Goal: Navigation & Orientation: Find specific page/section

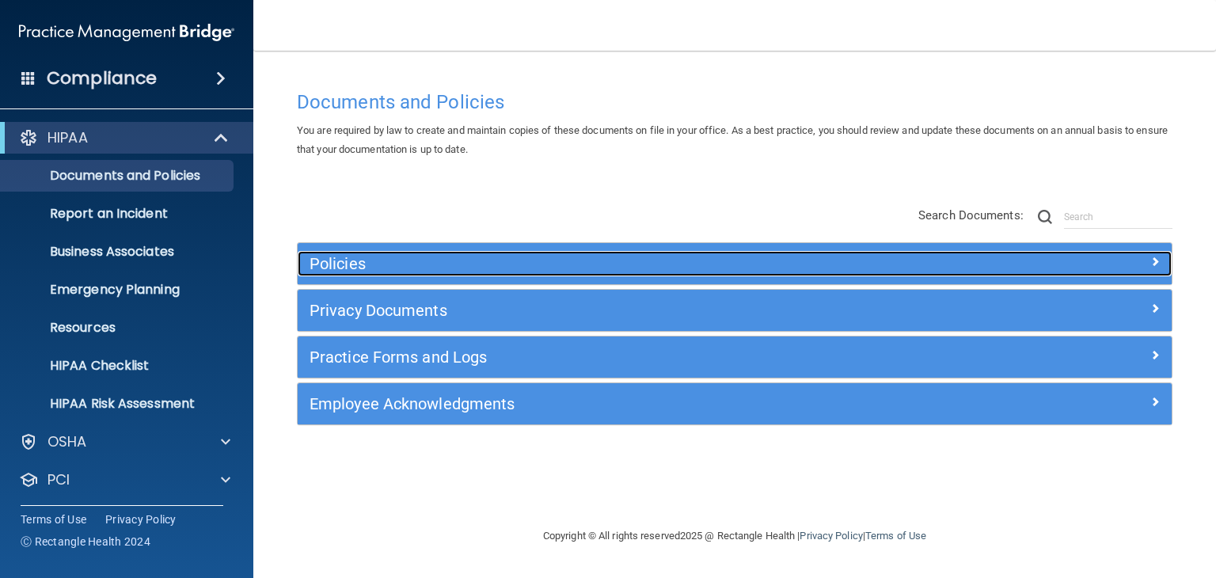
click at [345, 268] on h5 "Policies" at bounding box center [625, 263] width 632 height 17
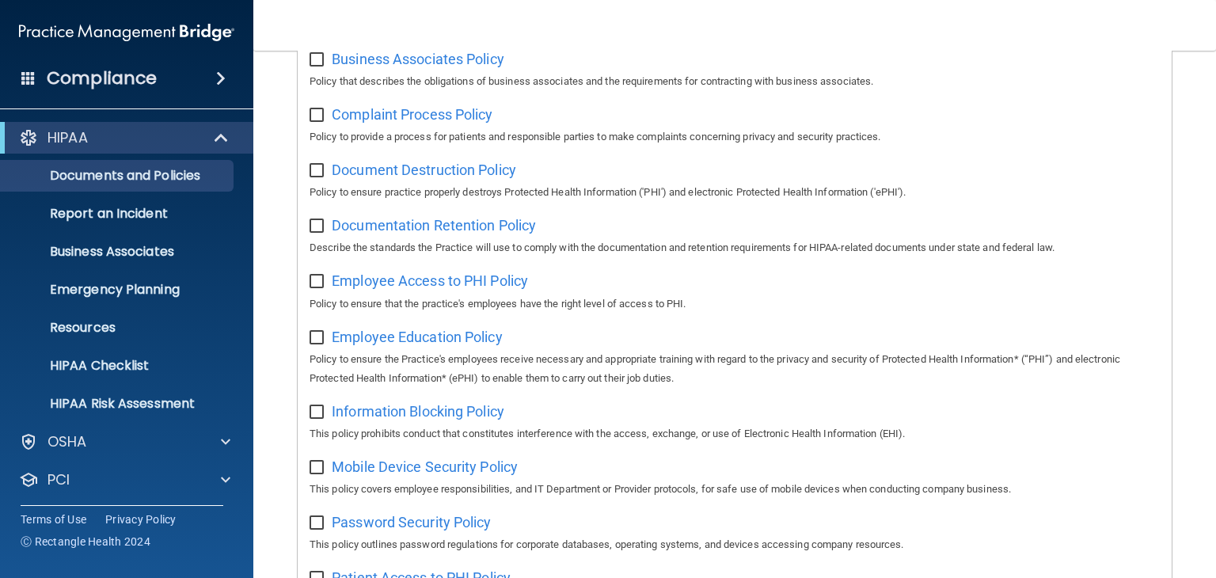
scroll to position [412, 0]
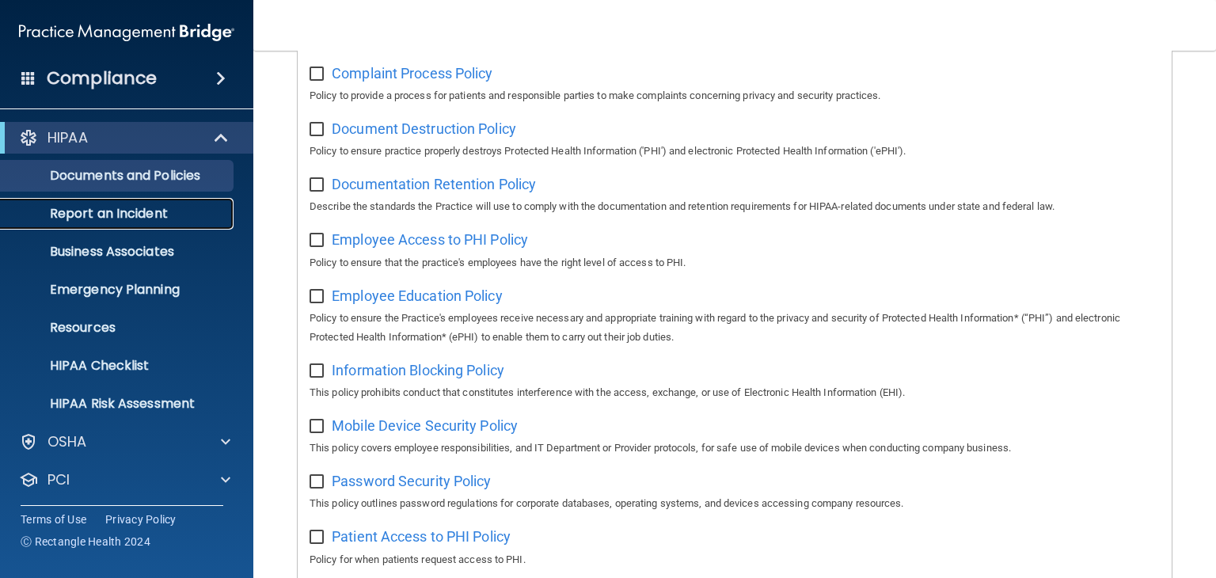
click at [76, 214] on p "Report an Incident" at bounding box center [118, 214] width 216 height 16
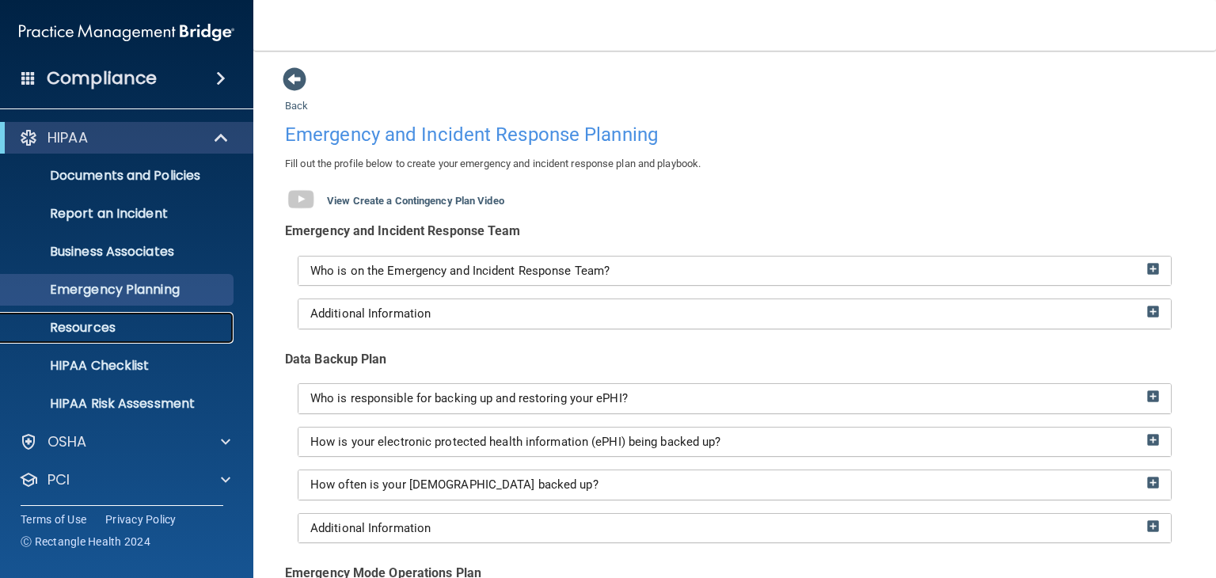
click at [104, 328] on p "Resources" at bounding box center [118, 328] width 216 height 16
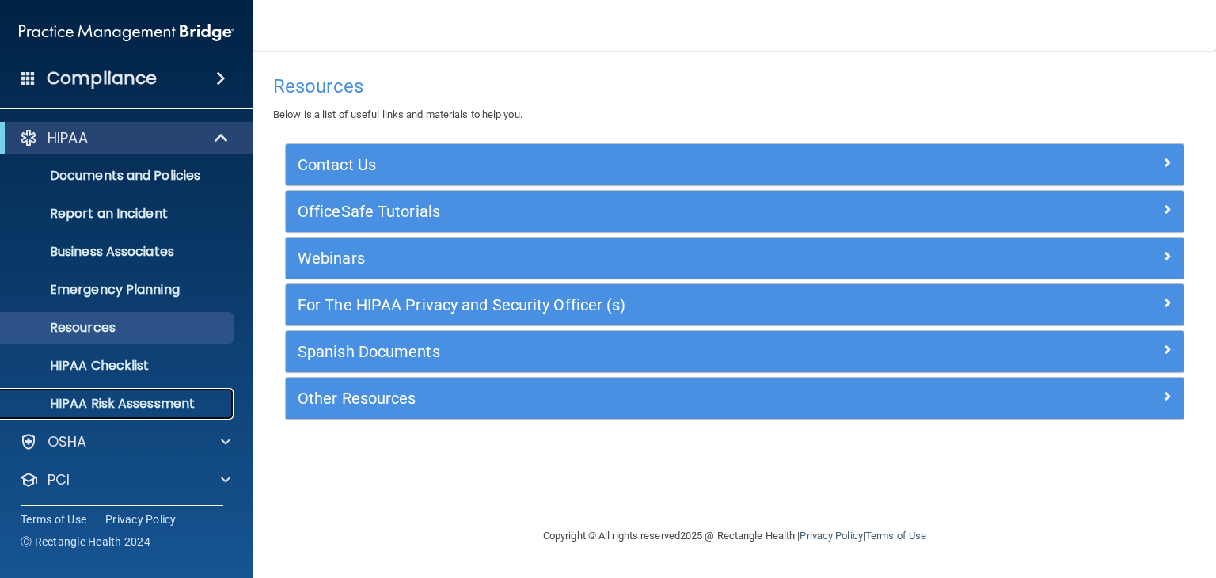
click at [114, 411] on p "HIPAA Risk Assessment" at bounding box center [118, 404] width 216 height 16
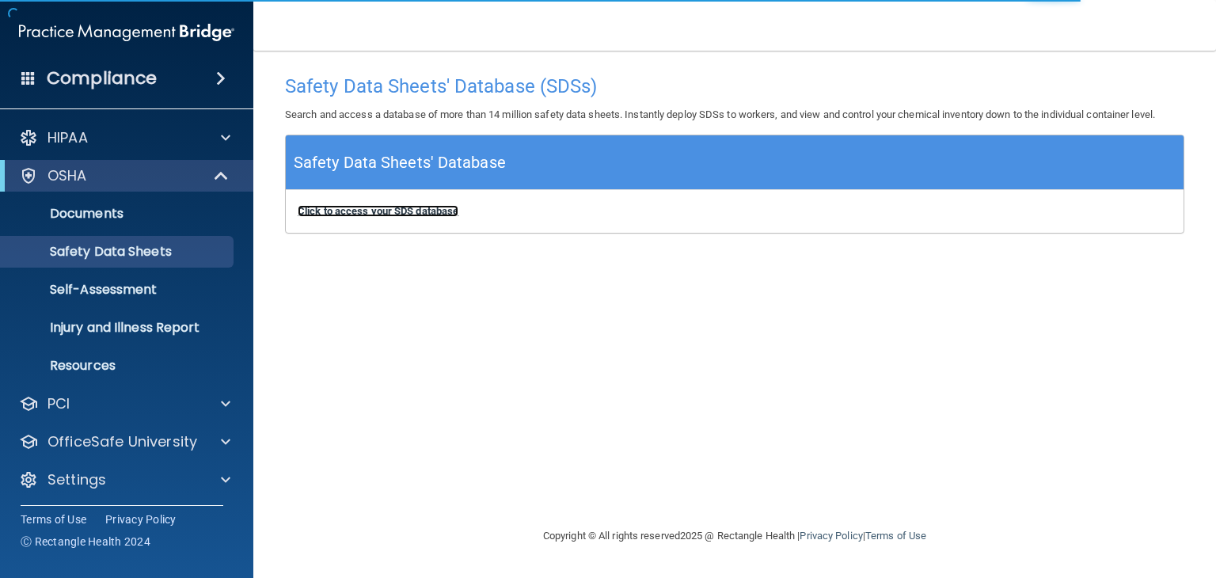
click at [355, 213] on b "Click to access your SDS database" at bounding box center [378, 211] width 161 height 12
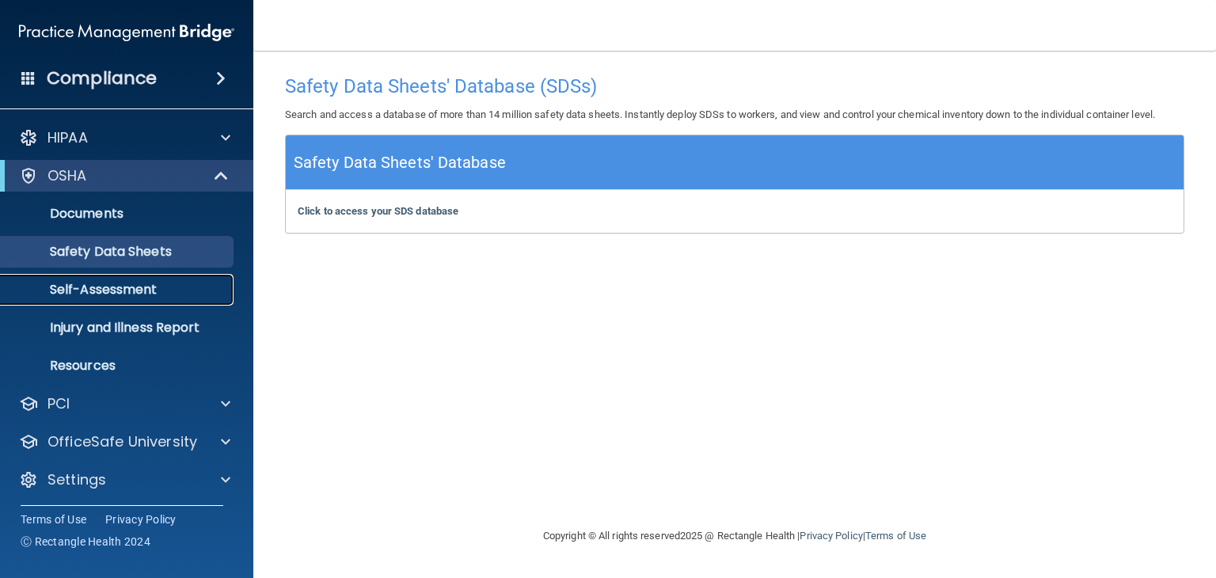
click at [155, 282] on p "Self-Assessment" at bounding box center [118, 290] width 216 height 16
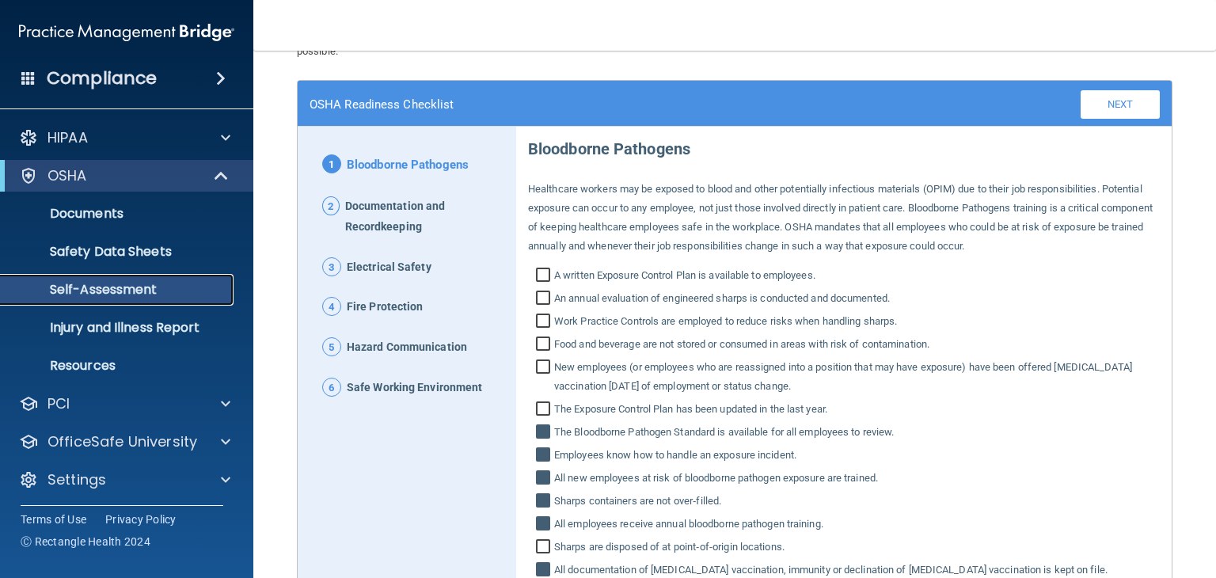
scroll to position [83, 0]
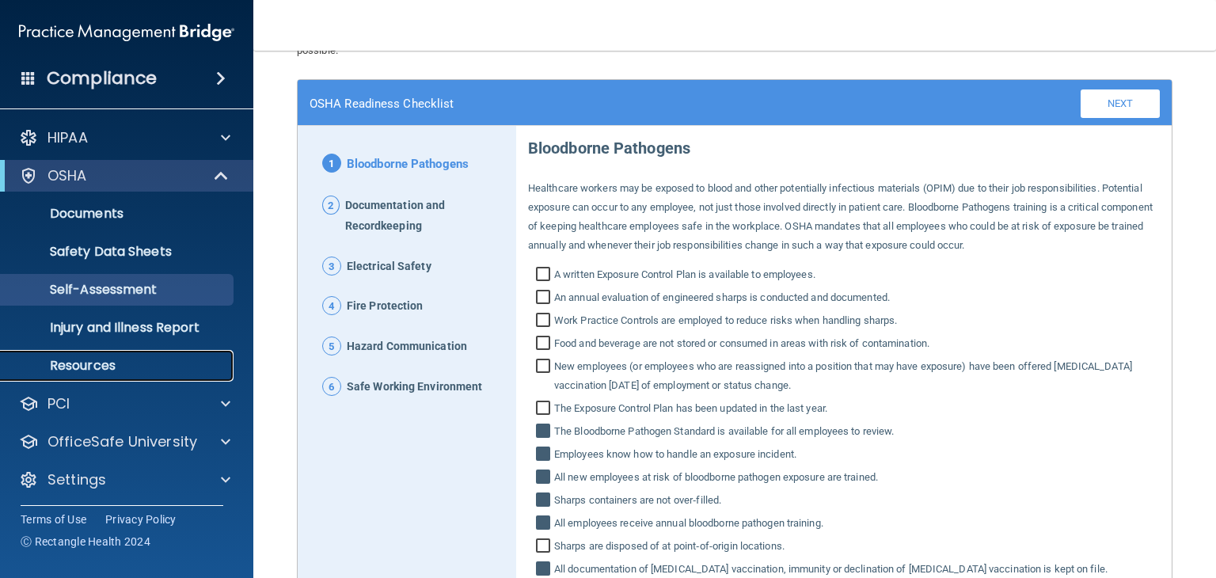
click at [108, 363] on p "Resources" at bounding box center [118, 366] width 216 height 16
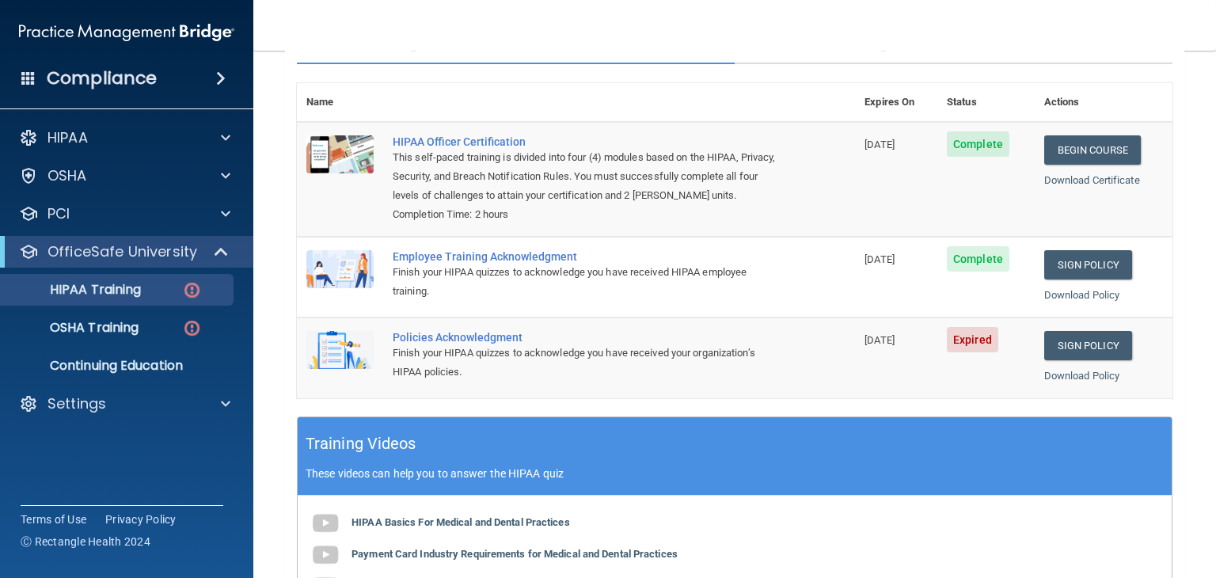
scroll to position [133, 0]
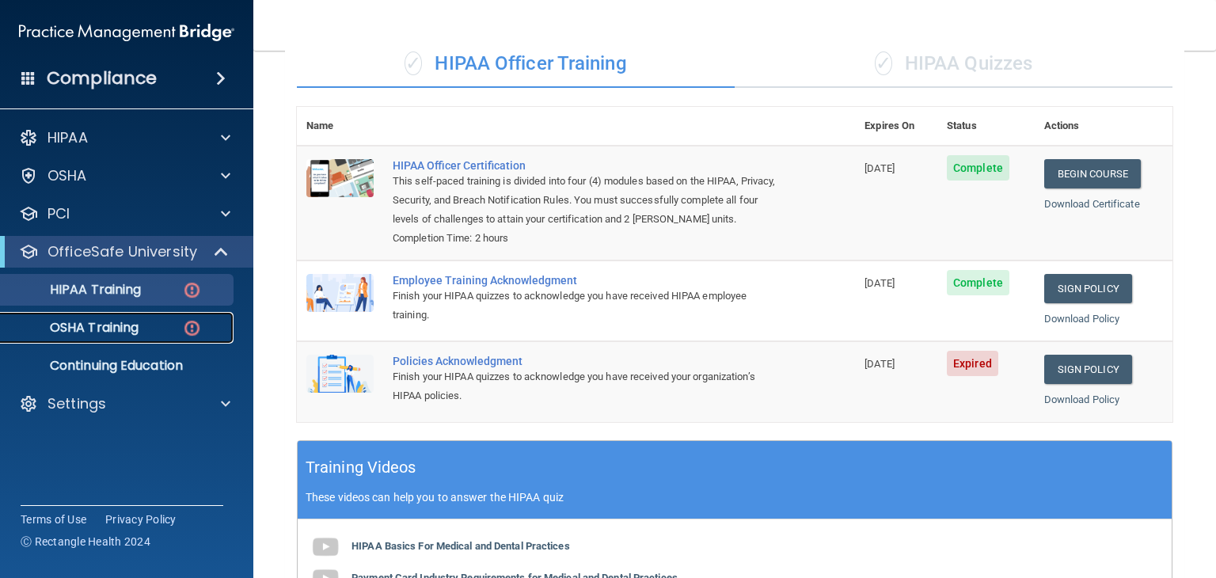
click at [117, 321] on p "OSHA Training" at bounding box center [74, 328] width 128 height 16
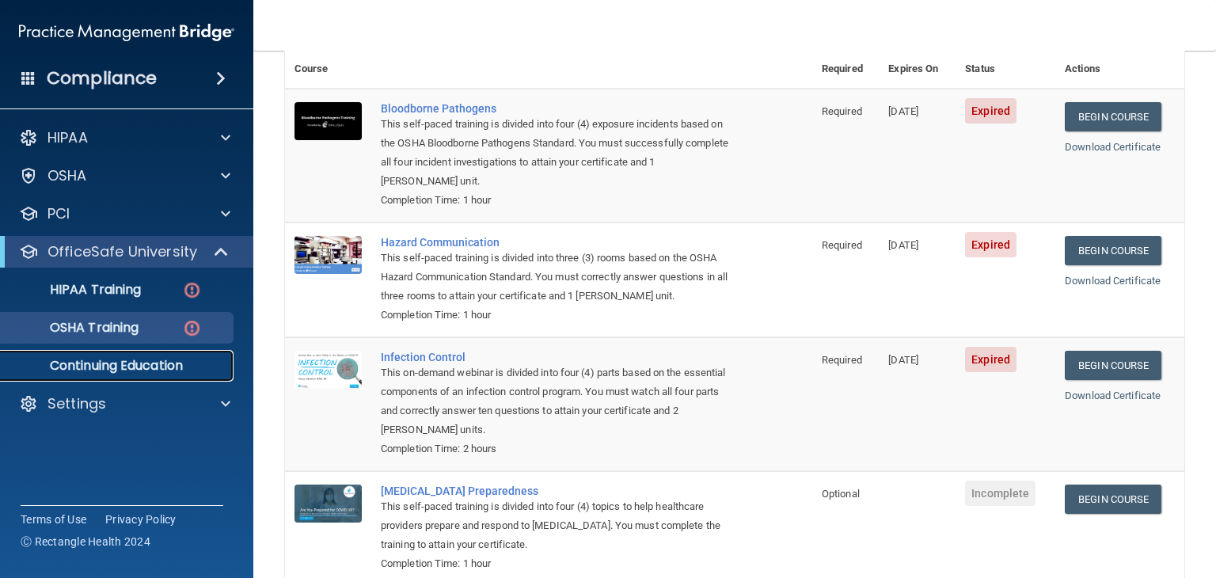
click at [101, 367] on p "Continuing Education" at bounding box center [118, 366] width 216 height 16
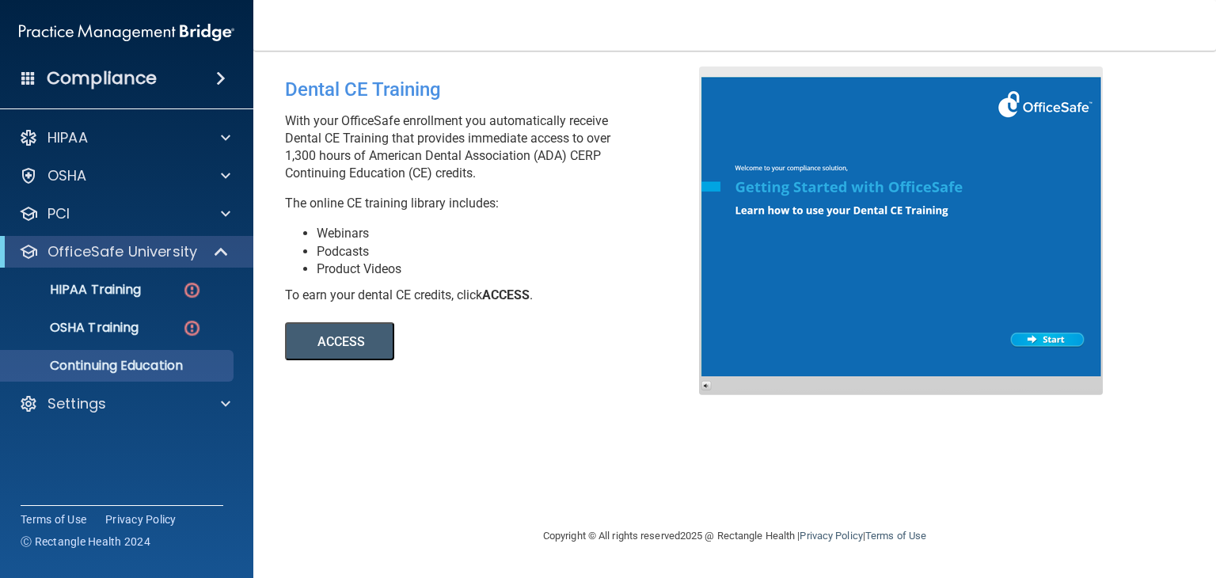
click at [358, 349] on button "ACCESS" at bounding box center [339, 341] width 109 height 38
click at [145, 411] on div "Settings" at bounding box center [105, 403] width 196 height 19
click at [108, 474] on p "My Users" at bounding box center [118, 480] width 216 height 16
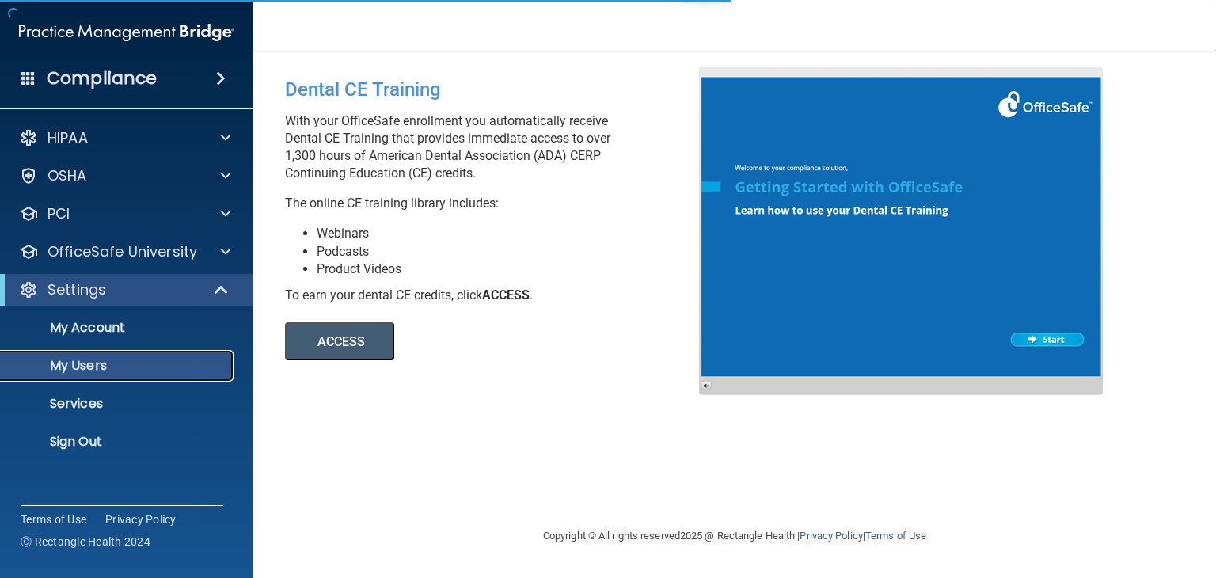
select select "20"
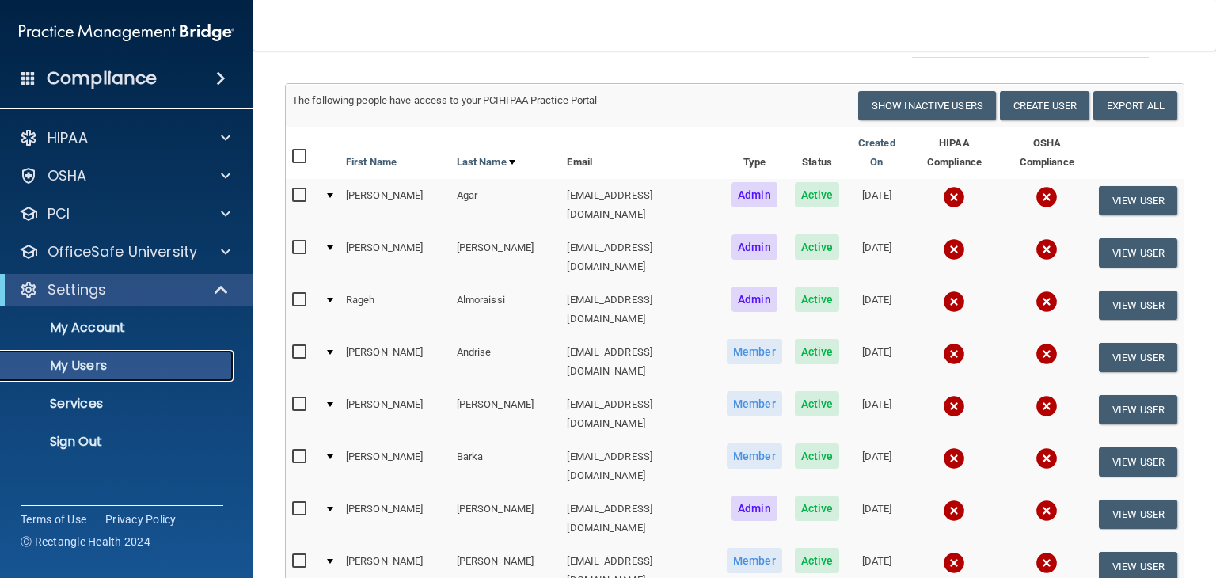
scroll to position [98, 0]
